Goal: Task Accomplishment & Management: Use online tool/utility

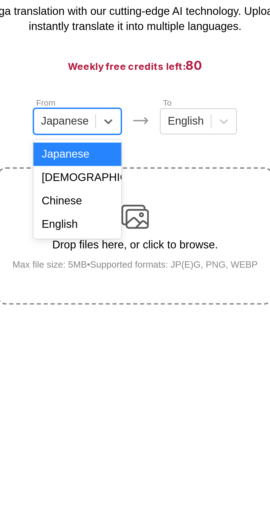
click at [122, 130] on div "Chinese" at bounding box center [111, 129] width 35 height 9
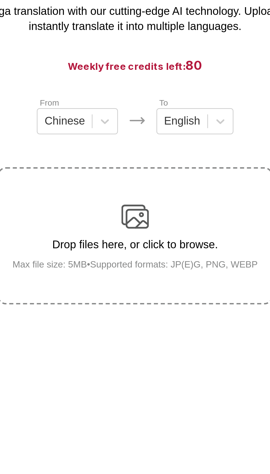
click at [142, 135] on div "Drop files here, or click to browse. Max file size: 5MB • Supported formats: JP…" at bounding box center [134, 144] width 107 height 27
click at [0, 0] on input "Drop files here, or click to browse. Max file size: 5MB • Supported formats: JP…" at bounding box center [0, 0] width 0 height 0
click at [139, 138] on img at bounding box center [134, 136] width 11 height 11
click at [0, 0] on input "Drop files here, or click to browse. Max file size: 5MB • Supported formats: JP…" at bounding box center [0, 0] width 0 height 0
click at [149, 145] on p "Drop files here, or click to browse." at bounding box center [134, 147] width 107 height 5
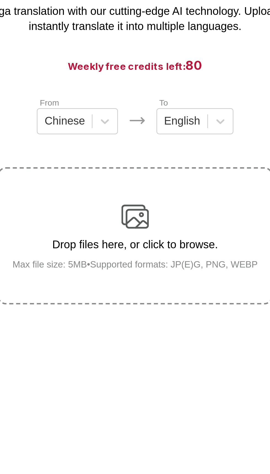
click at [0, 0] on input "Drop files here, or click to browse. Max file size: 5MB • Supported formats: JP…" at bounding box center [0, 0] width 0 height 0
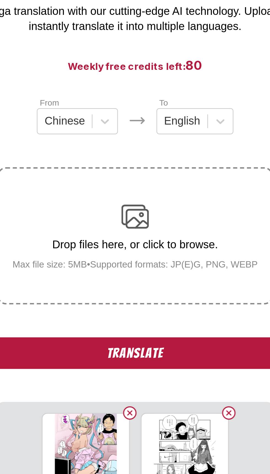
click at [147, 134] on div "Drop files here, or click to browse. Max file size: 5MB • Supported formats: JP…" at bounding box center [134, 144] width 107 height 27
click at [0, 0] on input "Drop files here, or click to browse. Max file size: 5MB • Supported formats: JP…" at bounding box center [0, 0] width 0 height 0
click at [164, 192] on button "Translate" at bounding box center [135, 191] width 110 height 13
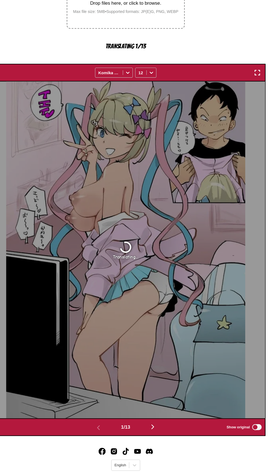
scroll to position [116, 0]
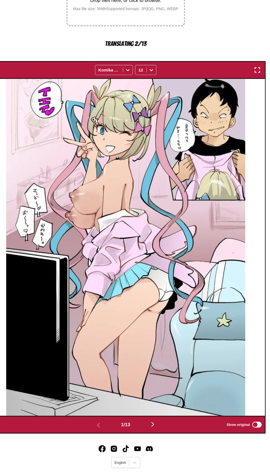
click at [168, 431] on button "button" at bounding box center [160, 428] width 33 height 8
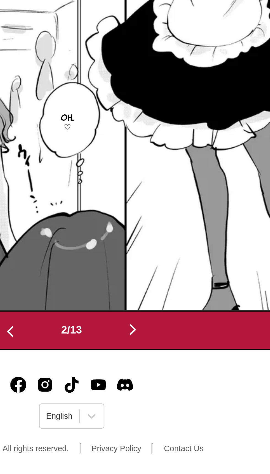
scroll to position [129, 0]
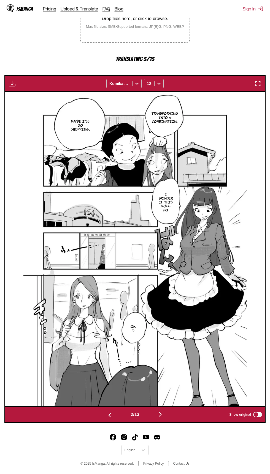
click at [166, 414] on button "button" at bounding box center [160, 415] width 33 height 8
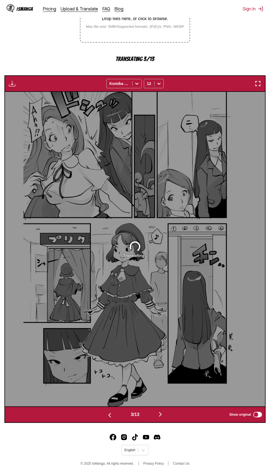
click at [162, 412] on img "button" at bounding box center [160, 414] width 7 height 7
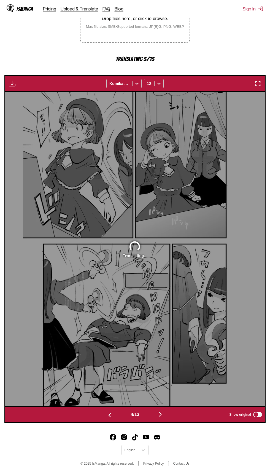
click at [161, 414] on img "button" at bounding box center [160, 414] width 7 height 7
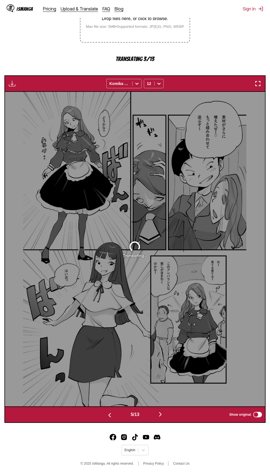
click at [162, 414] on img "button" at bounding box center [160, 414] width 7 height 7
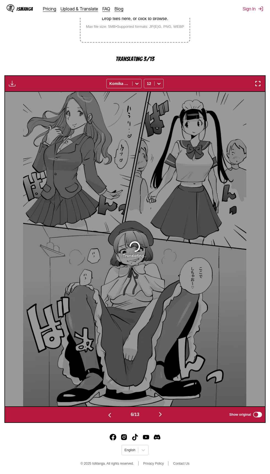
click at [162, 414] on img "button" at bounding box center [160, 414] width 7 height 7
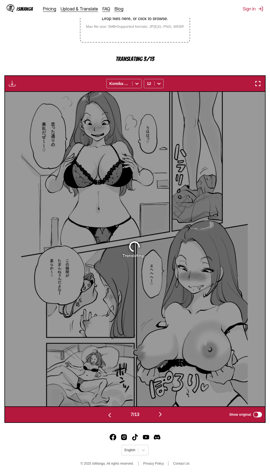
click at [161, 414] on img "button" at bounding box center [160, 414] width 7 height 7
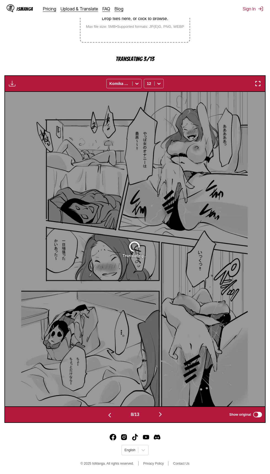
click at [162, 414] on img "button" at bounding box center [160, 414] width 7 height 7
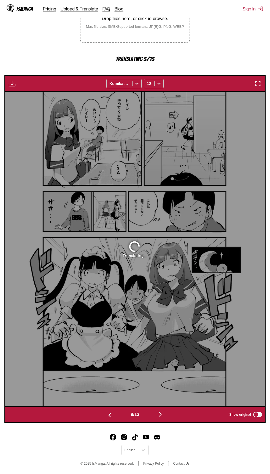
click at [166, 413] on button "button" at bounding box center [160, 415] width 33 height 8
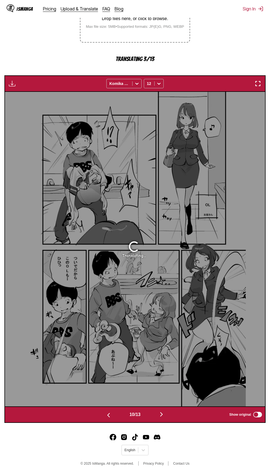
click at [163, 414] on img "button" at bounding box center [161, 414] width 7 height 7
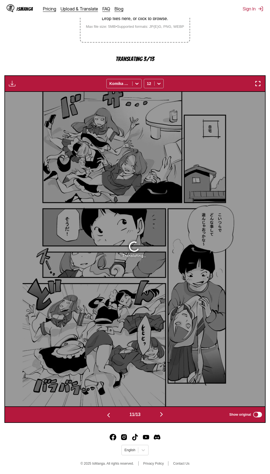
click at [163, 414] on img "button" at bounding box center [161, 414] width 7 height 7
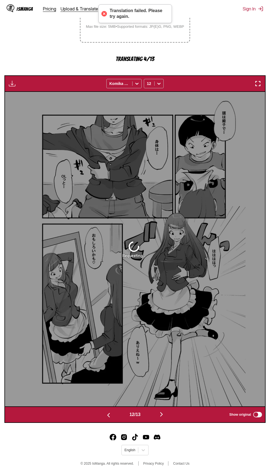
click at [163, 414] on img "button" at bounding box center [161, 414] width 7 height 7
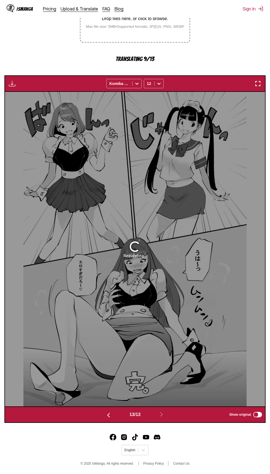
click at [109, 415] on img "button" at bounding box center [108, 415] width 7 height 7
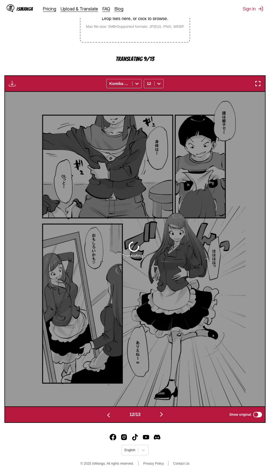
click at [103, 414] on button "button" at bounding box center [108, 415] width 33 height 8
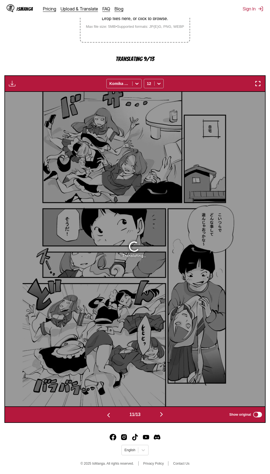
click at [100, 414] on button "button" at bounding box center [108, 415] width 33 height 8
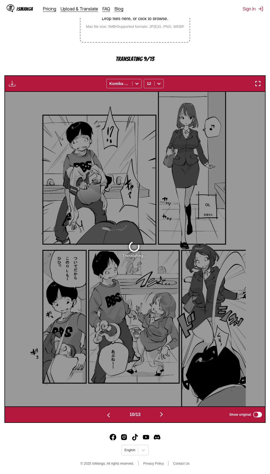
click at [103, 414] on button "button" at bounding box center [108, 415] width 33 height 8
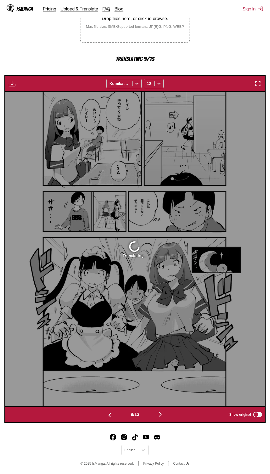
click at [99, 414] on button "button" at bounding box center [109, 415] width 33 height 8
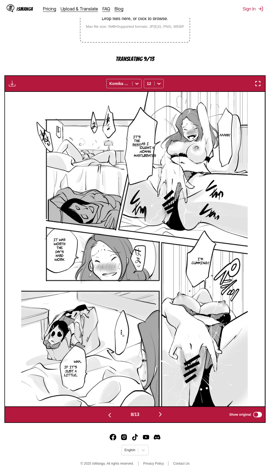
click at [98, 417] on button "button" at bounding box center [109, 415] width 33 height 8
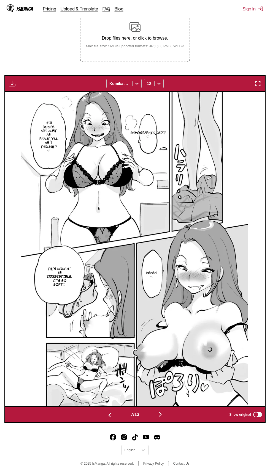
scroll to position [110, 0]
click at [152, 42] on div "Drop files here, or click to browse. Max file size: 5MB • Supported formats: JP…" at bounding box center [134, 34] width 107 height 27
click at [0, 0] on input "Drop files here, or click to browse. Max file size: 5MB • Supported formats: JP…" at bounding box center [0, 0] width 0 height 0
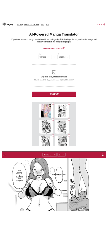
scroll to position [0, 0]
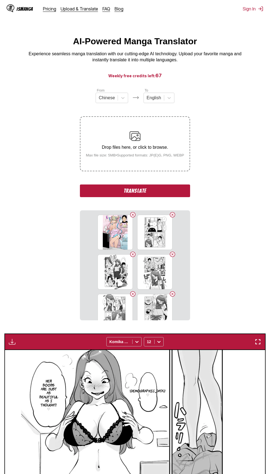
click at [182, 194] on button "Translate" at bounding box center [135, 191] width 110 height 13
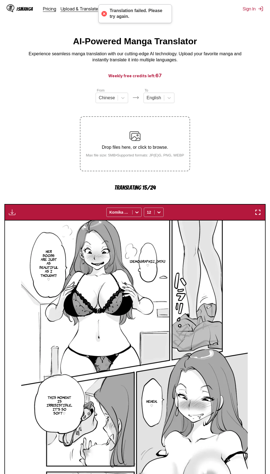
click at [258, 214] on img "button" at bounding box center [257, 212] width 7 height 7
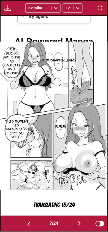
click at [29, 225] on img "button" at bounding box center [28, 224] width 7 height 7
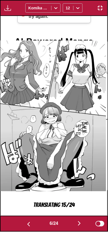
click at [29, 225] on img "button" at bounding box center [28, 224] width 7 height 7
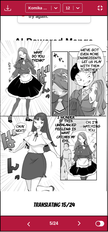
click at [28, 224] on img "button" at bounding box center [28, 224] width 7 height 7
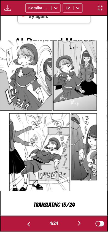
click at [28, 222] on img "button" at bounding box center [28, 224] width 7 height 7
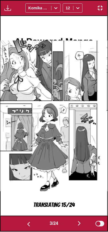
click at [27, 223] on img "button" at bounding box center [28, 224] width 7 height 7
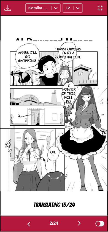
click at [26, 223] on img "button" at bounding box center [28, 224] width 7 height 7
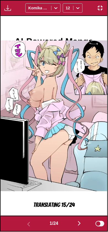
click at [72, 222] on button "button" at bounding box center [79, 224] width 33 height 8
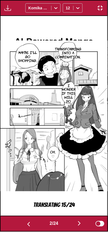
click at [74, 224] on button "button" at bounding box center [79, 224] width 33 height 8
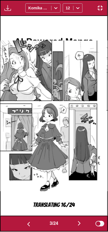
click at [75, 226] on button "button" at bounding box center [79, 224] width 33 height 8
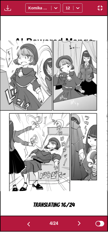
click at [31, 221] on button "button" at bounding box center [28, 224] width 33 height 8
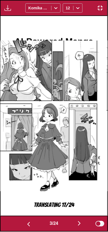
click at [75, 224] on button "button" at bounding box center [79, 224] width 33 height 8
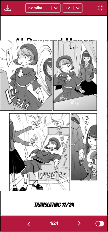
click at [77, 221] on button "button" at bounding box center [79, 224] width 33 height 8
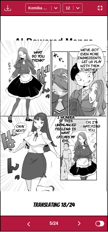
click at [75, 225] on button "button" at bounding box center [79, 224] width 33 height 8
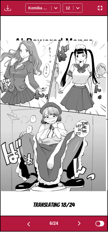
click at [77, 224] on img "button" at bounding box center [79, 223] width 7 height 7
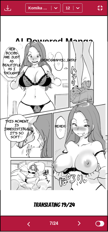
click at [76, 222] on button "button" at bounding box center [79, 224] width 33 height 8
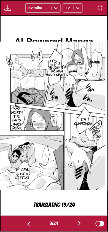
click at [29, 224] on img "button" at bounding box center [28, 224] width 7 height 7
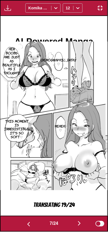
click at [80, 220] on img "button" at bounding box center [79, 223] width 7 height 7
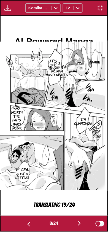
click at [80, 224] on img "button" at bounding box center [79, 223] width 7 height 7
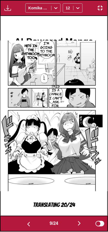
click at [76, 223] on button "button" at bounding box center [79, 224] width 33 height 8
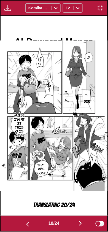
click at [74, 222] on button "button" at bounding box center [80, 224] width 33 height 8
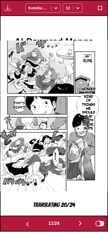
click at [75, 222] on button "button" at bounding box center [80, 224] width 33 height 8
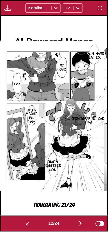
click at [77, 220] on button "button" at bounding box center [80, 224] width 33 height 8
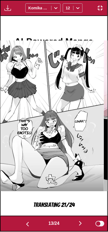
click at [77, 225] on button "button" at bounding box center [80, 224] width 33 height 8
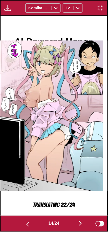
click at [78, 222] on button "button" at bounding box center [80, 224] width 33 height 8
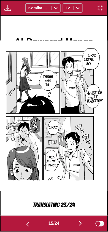
click at [78, 223] on button "button" at bounding box center [80, 224] width 33 height 8
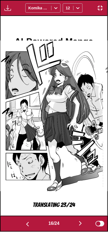
click at [75, 221] on button "button" at bounding box center [80, 224] width 33 height 8
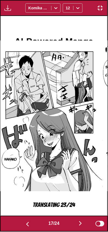
click at [76, 225] on button "button" at bounding box center [80, 224] width 33 height 8
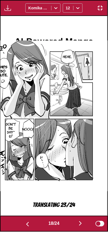
click at [76, 224] on button "button" at bounding box center [80, 224] width 33 height 8
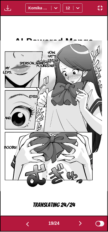
click at [75, 222] on button "button" at bounding box center [80, 224] width 33 height 8
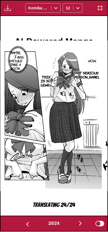
click at [74, 224] on button "button" at bounding box center [80, 224] width 33 height 8
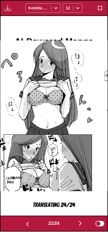
click at [76, 222] on button "button" at bounding box center [80, 224] width 33 height 8
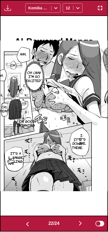
click at [75, 223] on button "button" at bounding box center [80, 224] width 33 height 8
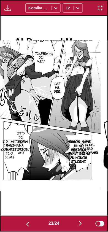
click at [76, 224] on button "button" at bounding box center [80, 224] width 33 height 8
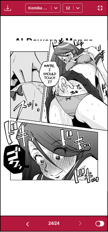
click at [24, 226] on img "button" at bounding box center [27, 224] width 7 height 7
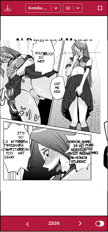
click at [26, 225] on img "button" at bounding box center [27, 224] width 7 height 7
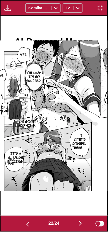
click at [26, 223] on img "button" at bounding box center [27, 224] width 7 height 7
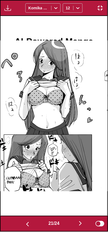
click at [25, 223] on img "button" at bounding box center [27, 224] width 7 height 7
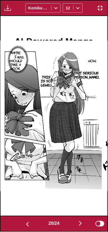
click at [25, 223] on img "button" at bounding box center [27, 224] width 7 height 7
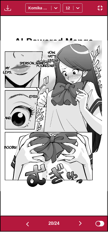
click at [26, 223] on img "button" at bounding box center [27, 224] width 7 height 7
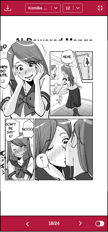
click at [26, 223] on img "button" at bounding box center [27, 224] width 7 height 7
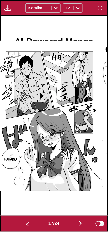
click at [27, 222] on img "button" at bounding box center [27, 224] width 7 height 7
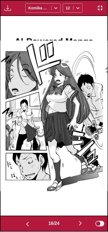
click at [27, 222] on img "button" at bounding box center [27, 224] width 7 height 7
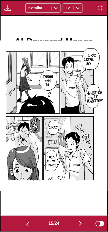
click at [29, 221] on img "button" at bounding box center [27, 224] width 7 height 7
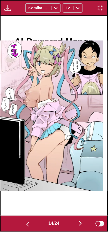
click at [27, 221] on img "button" at bounding box center [27, 224] width 7 height 7
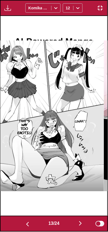
click at [26, 222] on img "button" at bounding box center [27, 224] width 7 height 7
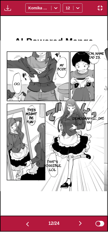
click at [27, 222] on img "button" at bounding box center [27, 224] width 7 height 7
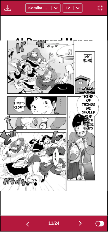
click at [27, 222] on img "button" at bounding box center [27, 224] width 7 height 7
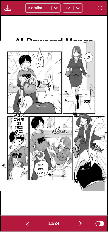
click at [28, 222] on img "button" at bounding box center [27, 224] width 7 height 7
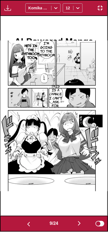
click at [27, 222] on img "button" at bounding box center [28, 224] width 7 height 7
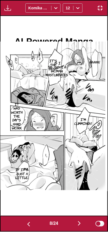
click at [79, 222] on img "button" at bounding box center [79, 223] width 7 height 7
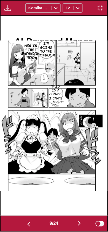
click at [76, 225] on button "button" at bounding box center [79, 224] width 33 height 8
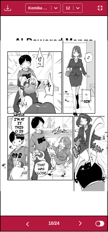
click at [77, 225] on button "button" at bounding box center [80, 224] width 33 height 8
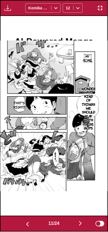
click at [75, 223] on button "button" at bounding box center [80, 224] width 33 height 8
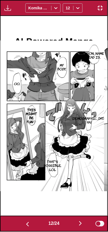
click at [75, 224] on button "button" at bounding box center [80, 224] width 33 height 8
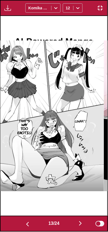
click at [75, 224] on button "button" at bounding box center [80, 224] width 33 height 8
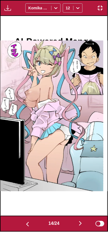
click at [30, 222] on button "button" at bounding box center [27, 224] width 33 height 8
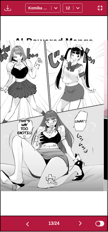
click at [80, 216] on div "13 / 24 Show original" at bounding box center [54, 224] width 108 height 16
click at [75, 221] on button "button" at bounding box center [80, 224] width 33 height 8
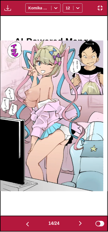
click at [28, 226] on img "button" at bounding box center [27, 224] width 7 height 7
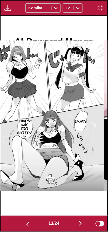
click at [29, 225] on img "button" at bounding box center [27, 224] width 7 height 7
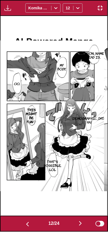
click at [30, 225] on button "button" at bounding box center [27, 224] width 33 height 8
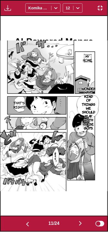
click at [29, 225] on button "button" at bounding box center [27, 224] width 33 height 8
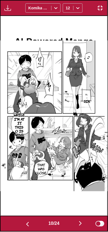
click at [29, 225] on button "button" at bounding box center [27, 224] width 33 height 8
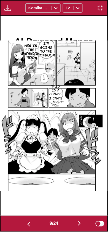
click at [29, 225] on img "button" at bounding box center [28, 224] width 7 height 7
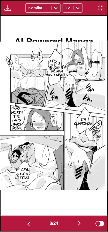
click at [30, 225] on img "button" at bounding box center [28, 224] width 7 height 7
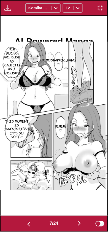
click at [29, 225] on img "button" at bounding box center [28, 224] width 7 height 7
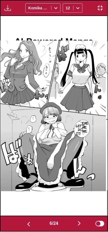
click at [27, 226] on img "button" at bounding box center [28, 224] width 7 height 7
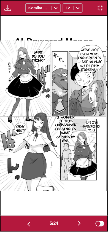
click at [28, 224] on img "button" at bounding box center [28, 224] width 7 height 7
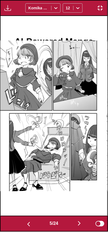
click at [27, 225] on img "button" at bounding box center [28, 224] width 7 height 7
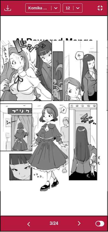
click at [28, 225] on img "button" at bounding box center [28, 224] width 7 height 7
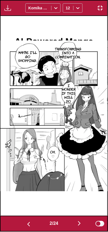
click at [78, 223] on img "button" at bounding box center [79, 223] width 7 height 7
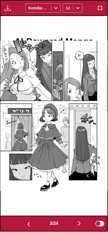
click at [77, 222] on button "button" at bounding box center [79, 224] width 33 height 8
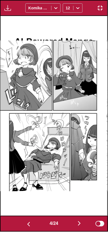
click at [76, 222] on button "button" at bounding box center [79, 224] width 33 height 8
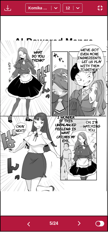
click at [76, 222] on button "button" at bounding box center [79, 224] width 33 height 8
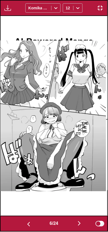
click at [80, 222] on img "button" at bounding box center [79, 223] width 7 height 7
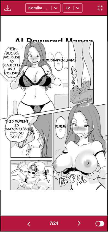
click at [79, 222] on img "button" at bounding box center [79, 223] width 7 height 7
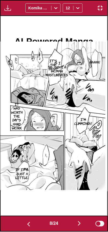
click at [78, 223] on img "button" at bounding box center [79, 223] width 7 height 7
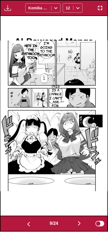
click at [77, 223] on button "button" at bounding box center [79, 224] width 33 height 8
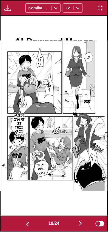
click at [77, 224] on button "button" at bounding box center [80, 224] width 33 height 8
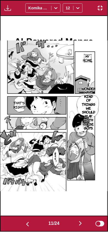
click at [77, 223] on button "button" at bounding box center [80, 224] width 33 height 8
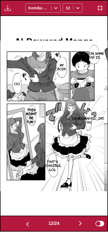
click at [77, 223] on button "button" at bounding box center [80, 224] width 33 height 8
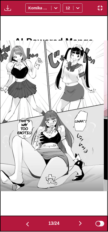
click at [76, 223] on button "button" at bounding box center [80, 224] width 33 height 8
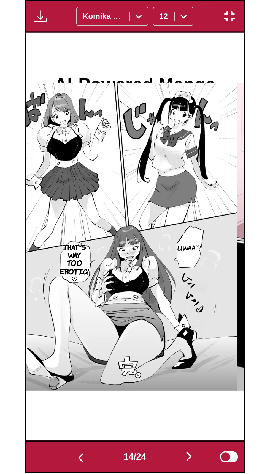
scroll to position [0, 1392]
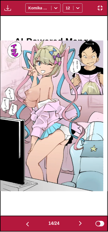
click at [99, 10] on img "button" at bounding box center [100, 8] width 7 height 7
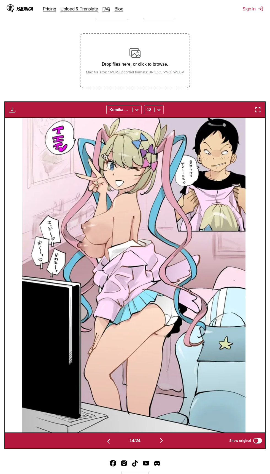
scroll to position [110, 0]
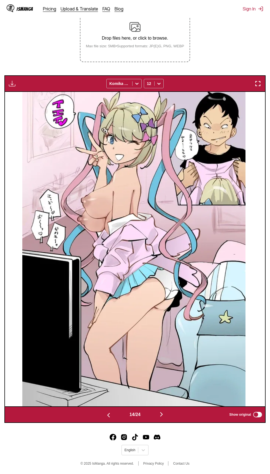
click at [165, 417] on img "button" at bounding box center [161, 414] width 7 height 7
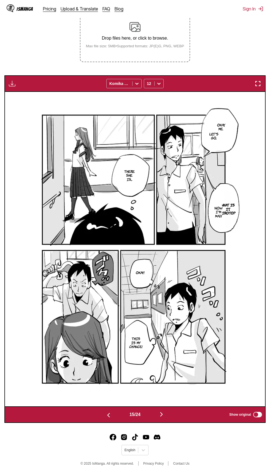
click at [95, 416] on button "button" at bounding box center [108, 415] width 33 height 8
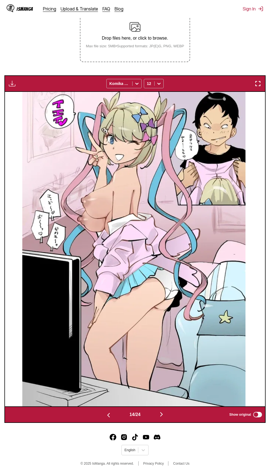
click at [76, 419] on div "14 / 24 Show original" at bounding box center [134, 415] width 261 height 17
click at [101, 417] on button "button" at bounding box center [108, 415] width 33 height 8
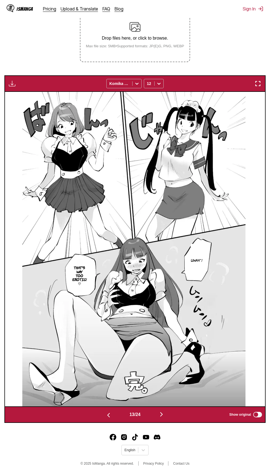
click at [98, 414] on button "button" at bounding box center [108, 415] width 33 height 8
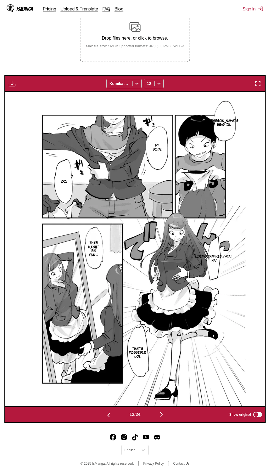
click at [95, 413] on button "button" at bounding box center [108, 415] width 33 height 8
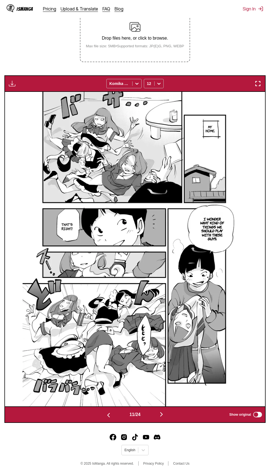
click at [95, 412] on button "button" at bounding box center [108, 415] width 33 height 8
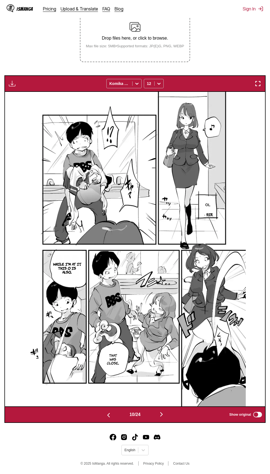
click at [94, 414] on button "button" at bounding box center [108, 415] width 33 height 8
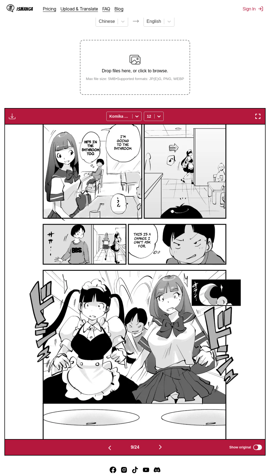
scroll to position [68, 0]
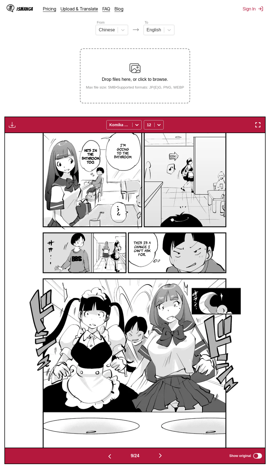
click at [106, 460] on img "button" at bounding box center [109, 457] width 7 height 7
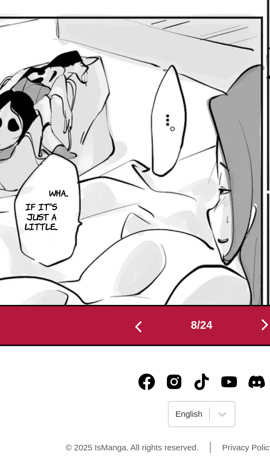
click at [95, 468] on footer "English © 2025 IsManga. All rights reserved. Privacy Policy Contact Us" at bounding box center [135, 451] width 270 height 47
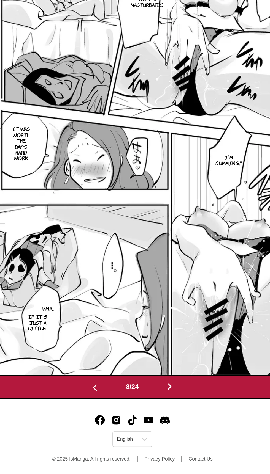
scroll to position [109, 0]
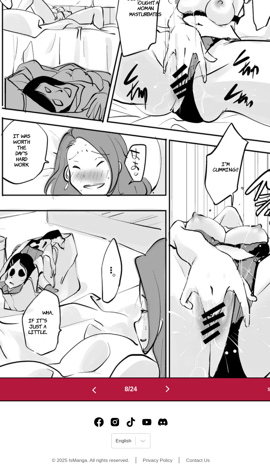
click at [108, 418] on img "button" at bounding box center [109, 416] width 7 height 7
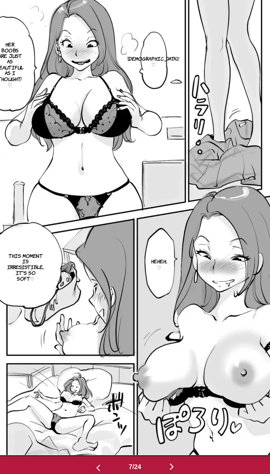
click at [113, 416] on button "button" at bounding box center [109, 416] width 33 height 8
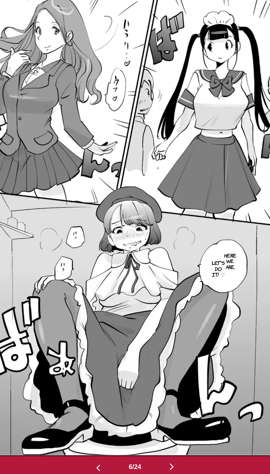
click at [112, 413] on button "button" at bounding box center [109, 416] width 33 height 8
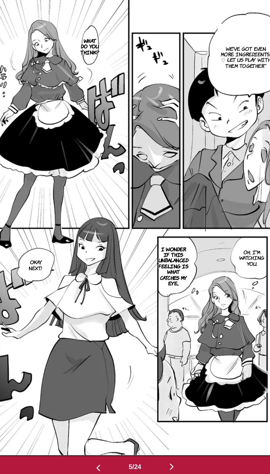
click at [108, 414] on img "button" at bounding box center [109, 416] width 7 height 7
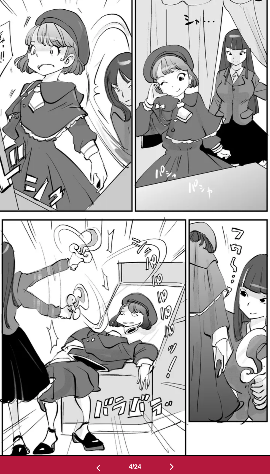
click at [106, 416] on img "button" at bounding box center [109, 416] width 7 height 7
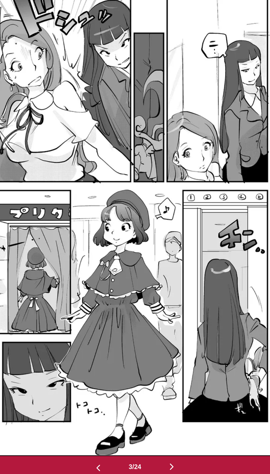
click at [111, 412] on button "button" at bounding box center [109, 416] width 33 height 8
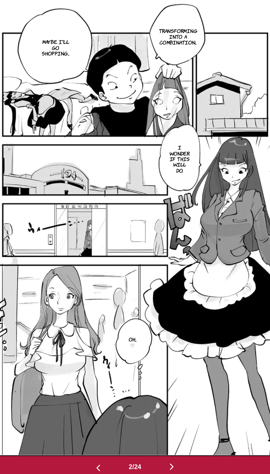
click at [109, 414] on img "button" at bounding box center [109, 416] width 7 height 7
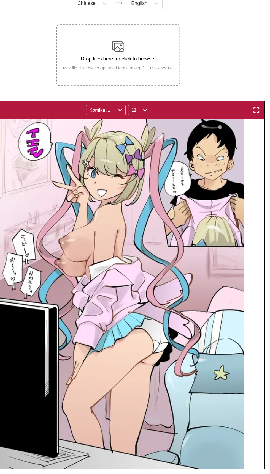
scroll to position [38, 0]
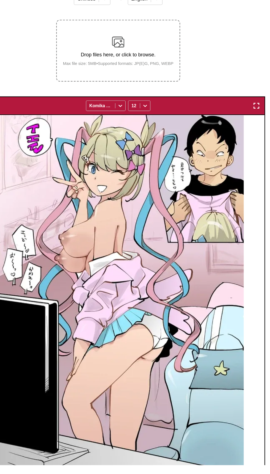
click at [257, 157] on img "button" at bounding box center [257, 154] width 7 height 7
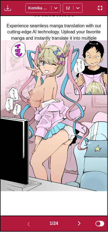
click at [79, 223] on img "button" at bounding box center [79, 223] width 7 height 7
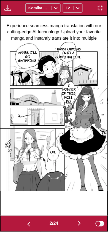
click at [72, 223] on button "button" at bounding box center [79, 224] width 33 height 8
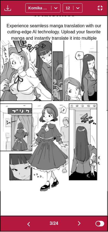
click at [74, 225] on button "button" at bounding box center [79, 224] width 33 height 8
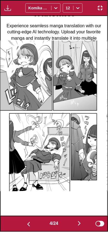
click at [76, 223] on button "button" at bounding box center [79, 224] width 33 height 8
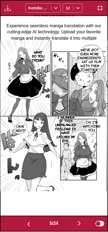
click at [26, 222] on img "button" at bounding box center [28, 224] width 7 height 7
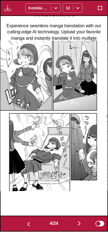
click at [26, 221] on img "button" at bounding box center [28, 224] width 7 height 7
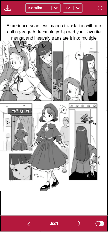
click at [26, 221] on img "button" at bounding box center [28, 224] width 7 height 7
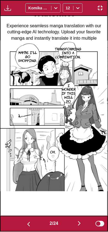
click at [80, 225] on img "button" at bounding box center [79, 223] width 7 height 7
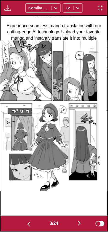
click at [80, 224] on img "button" at bounding box center [79, 223] width 7 height 7
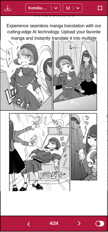
click at [79, 223] on img "button" at bounding box center [79, 223] width 7 height 7
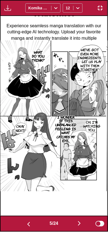
click at [78, 225] on img "button" at bounding box center [79, 223] width 7 height 7
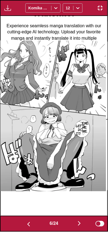
click at [77, 223] on img "button" at bounding box center [79, 223] width 7 height 7
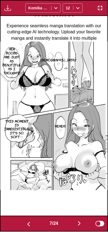
click at [23, 220] on button "button" at bounding box center [28, 224] width 33 height 8
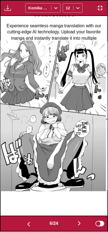
click at [23, 220] on button "button" at bounding box center [28, 224] width 33 height 8
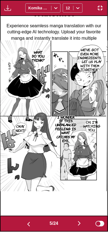
click at [26, 221] on img "button" at bounding box center [28, 224] width 7 height 7
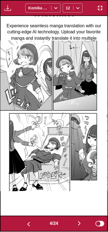
click at [78, 223] on img "button" at bounding box center [79, 223] width 7 height 7
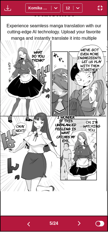
click at [24, 221] on button "button" at bounding box center [28, 224] width 33 height 8
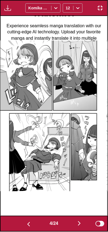
click at [87, 225] on button "button" at bounding box center [79, 224] width 33 height 8
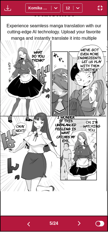
click at [19, 221] on button "button" at bounding box center [28, 224] width 33 height 8
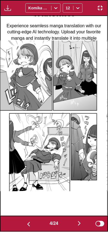
click at [20, 221] on button "button" at bounding box center [28, 224] width 33 height 8
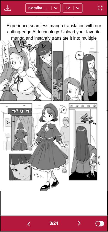
click at [21, 222] on button "button" at bounding box center [28, 224] width 33 height 8
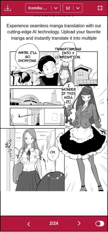
click at [78, 224] on img "button" at bounding box center [79, 223] width 7 height 7
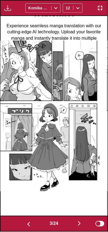
click at [78, 224] on img "button" at bounding box center [79, 223] width 7 height 7
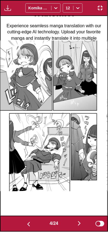
click at [79, 224] on img "button" at bounding box center [79, 223] width 7 height 7
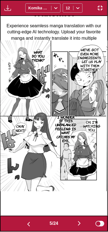
click at [71, 222] on button "button" at bounding box center [79, 224] width 33 height 8
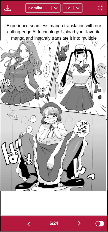
click at [70, 223] on button "button" at bounding box center [79, 224] width 33 height 8
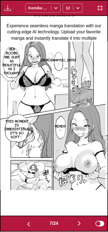
click at [72, 226] on button "button" at bounding box center [79, 224] width 33 height 8
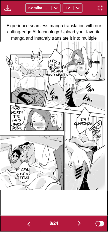
click at [71, 226] on button "button" at bounding box center [79, 224] width 33 height 8
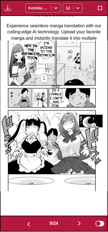
click at [73, 227] on button "button" at bounding box center [79, 224] width 33 height 8
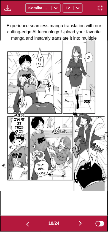
click at [71, 226] on button "button" at bounding box center [80, 224] width 33 height 8
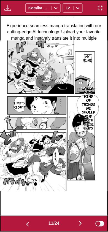
click at [70, 225] on button "button" at bounding box center [80, 224] width 33 height 8
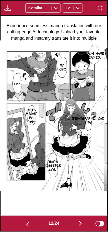
click at [71, 226] on button "button" at bounding box center [80, 224] width 33 height 8
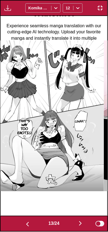
click at [25, 222] on img "button" at bounding box center [27, 224] width 7 height 7
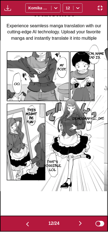
click at [28, 223] on img "button" at bounding box center [27, 224] width 7 height 7
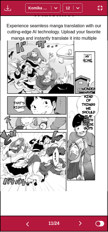
click at [28, 223] on img "button" at bounding box center [27, 224] width 7 height 7
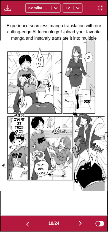
click at [76, 222] on button "button" at bounding box center [80, 224] width 33 height 8
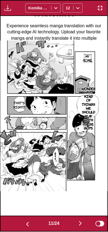
click at [75, 222] on button "button" at bounding box center [80, 224] width 33 height 8
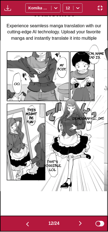
click at [73, 222] on button "button" at bounding box center [80, 224] width 33 height 8
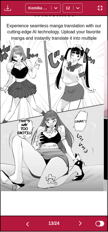
click at [72, 223] on button "button" at bounding box center [80, 224] width 33 height 8
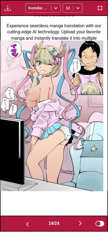
click at [71, 224] on button "button" at bounding box center [80, 224] width 33 height 8
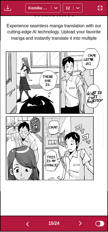
click at [24, 225] on img "button" at bounding box center [27, 224] width 7 height 7
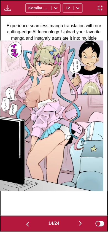
click at [103, 9] on img "button" at bounding box center [100, 8] width 7 height 7
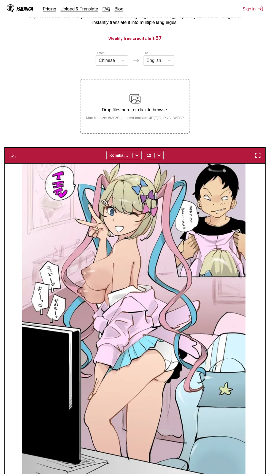
scroll to position [60, 0]
